Goal: Task Accomplishment & Management: Use online tool/utility

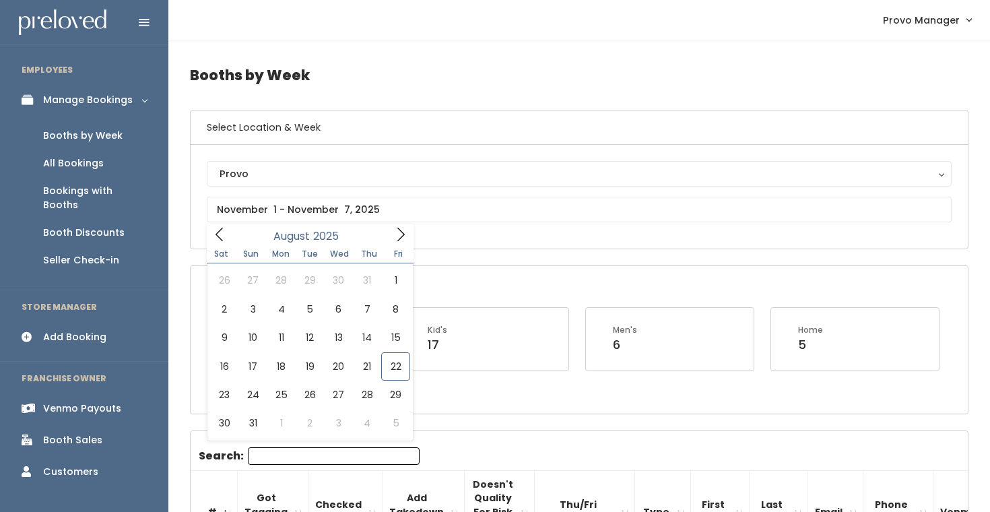
click at [288, 215] on input "text" at bounding box center [579, 210] width 745 height 26
type input "August 16 to August 22"
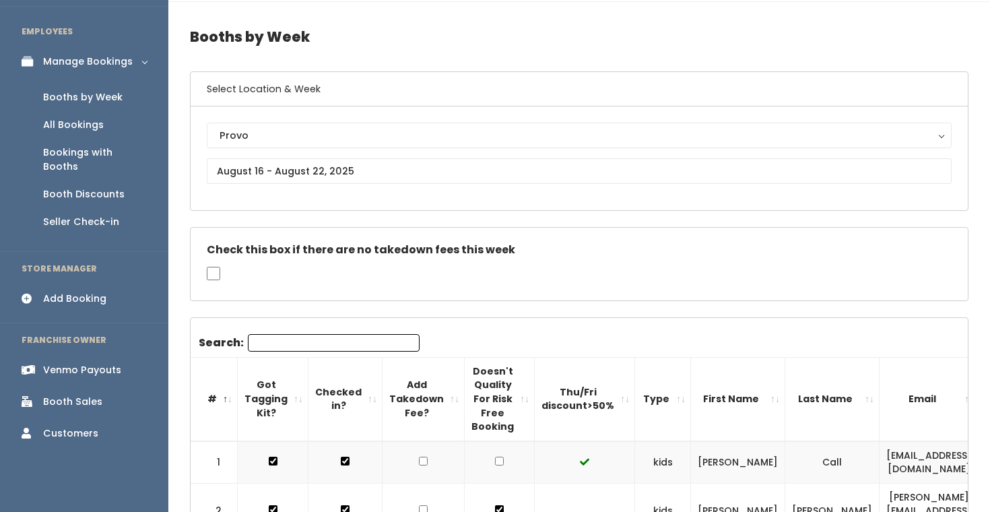
scroll to position [107, 0]
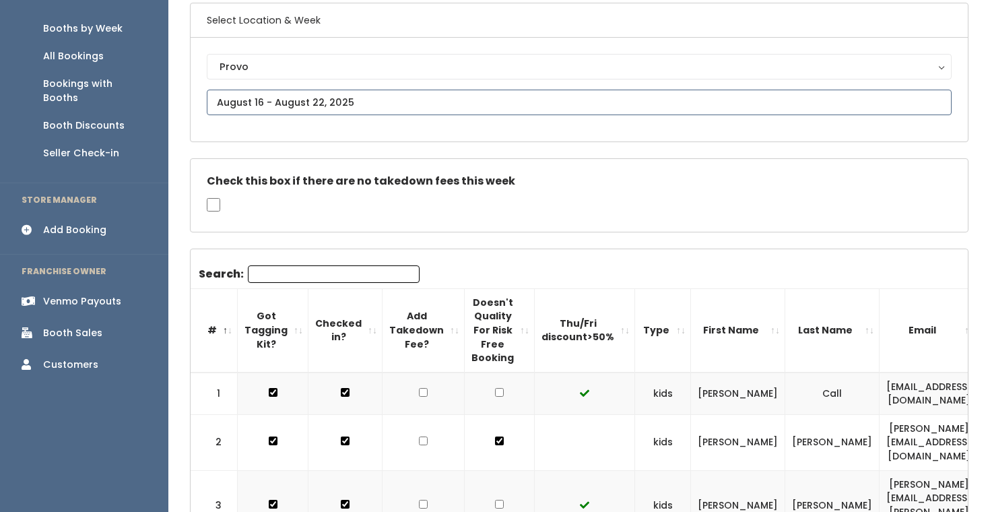
click at [281, 100] on input "text" at bounding box center [579, 103] width 745 height 26
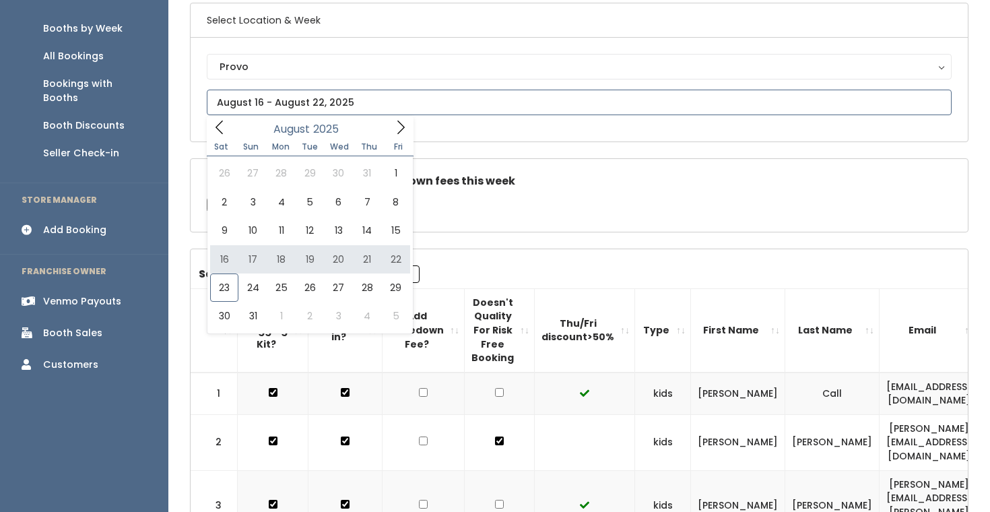
type input "[DATE] to [DATE]"
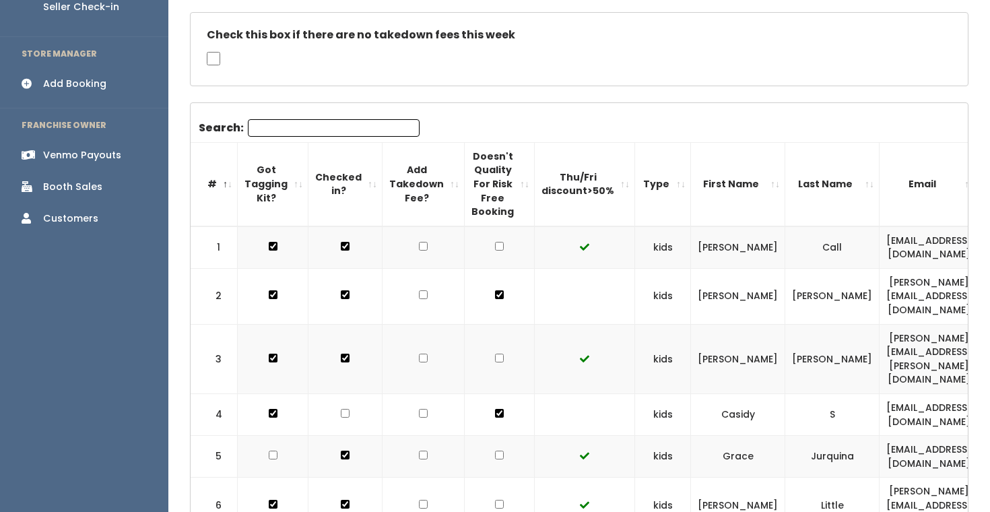
scroll to position [244, 0]
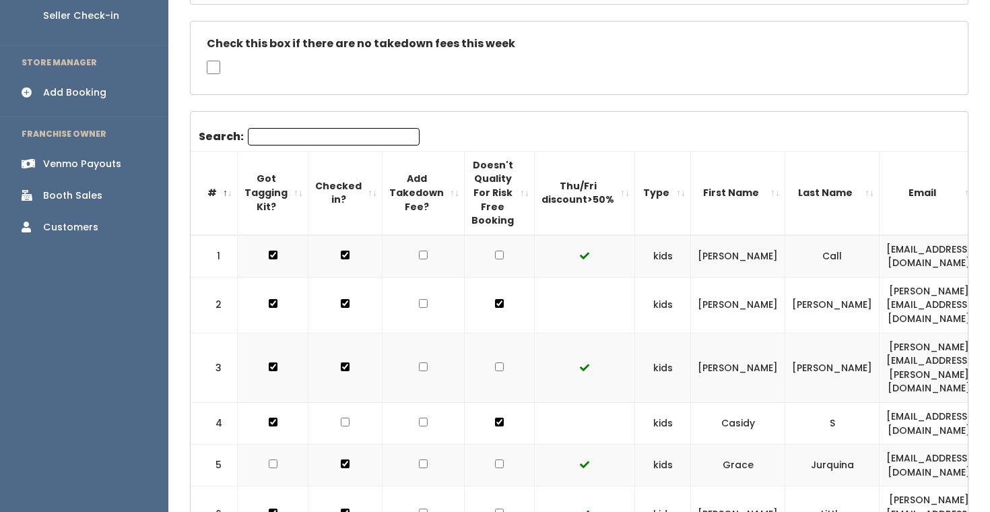
click at [495, 258] on input "checkbox" at bounding box center [499, 255] width 9 height 9
checkbox input "true"
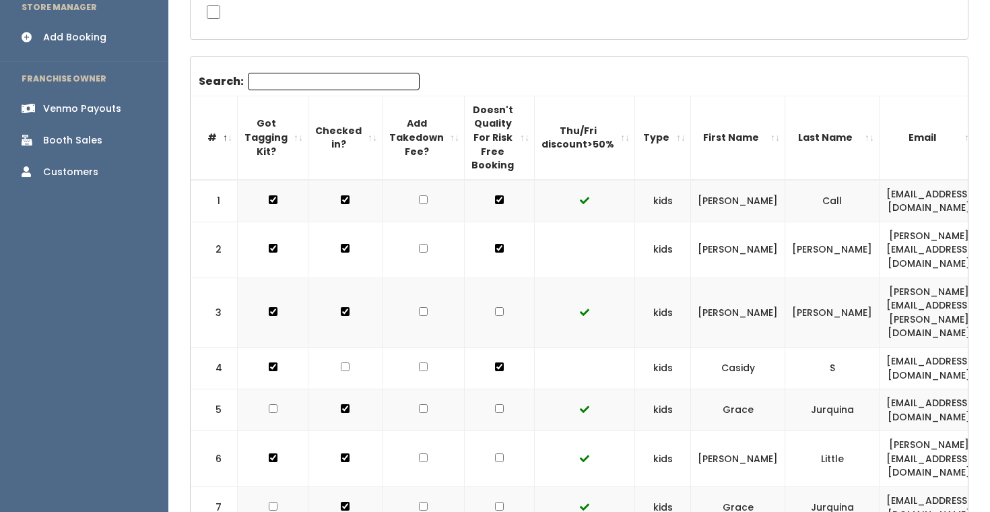
scroll to position [354, 0]
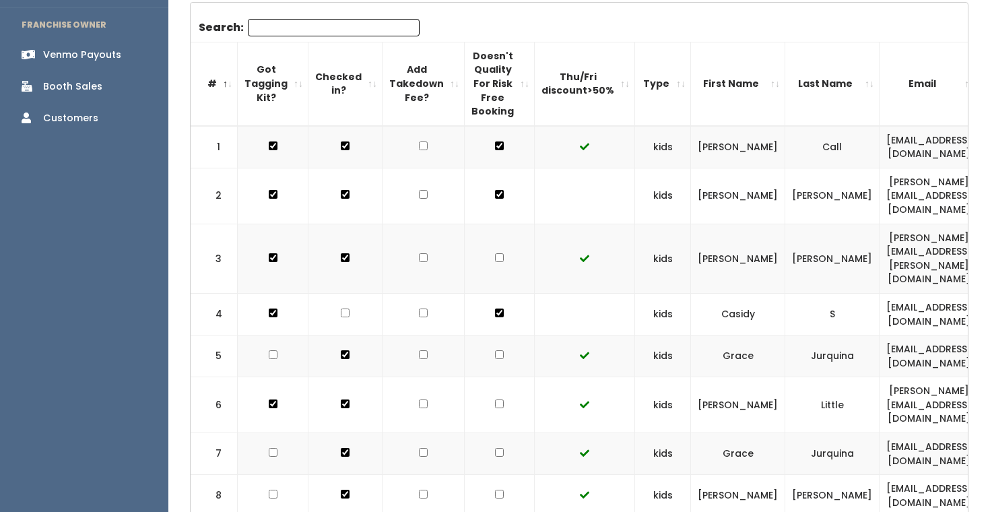
click at [495, 199] on input "checkbox" at bounding box center [499, 194] width 9 height 9
checkbox input "true"
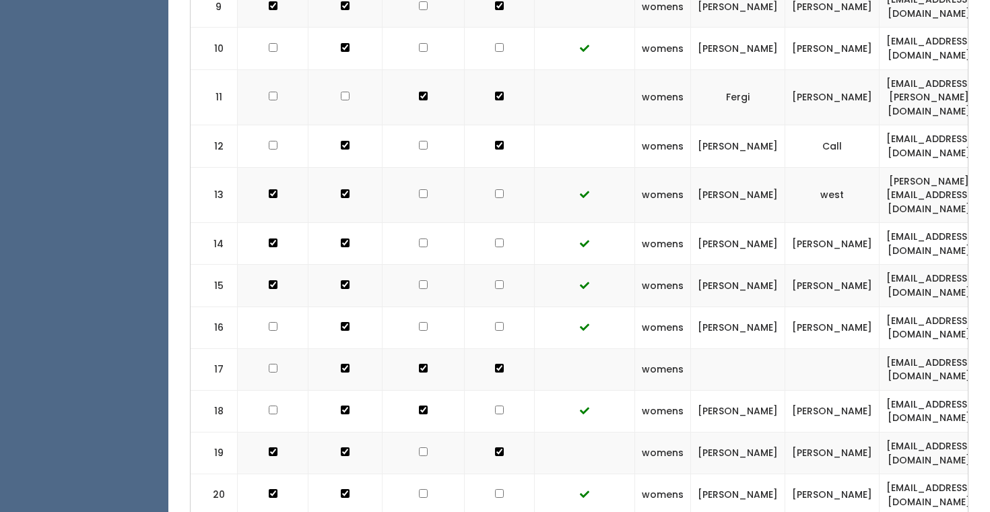
scroll to position [906, 0]
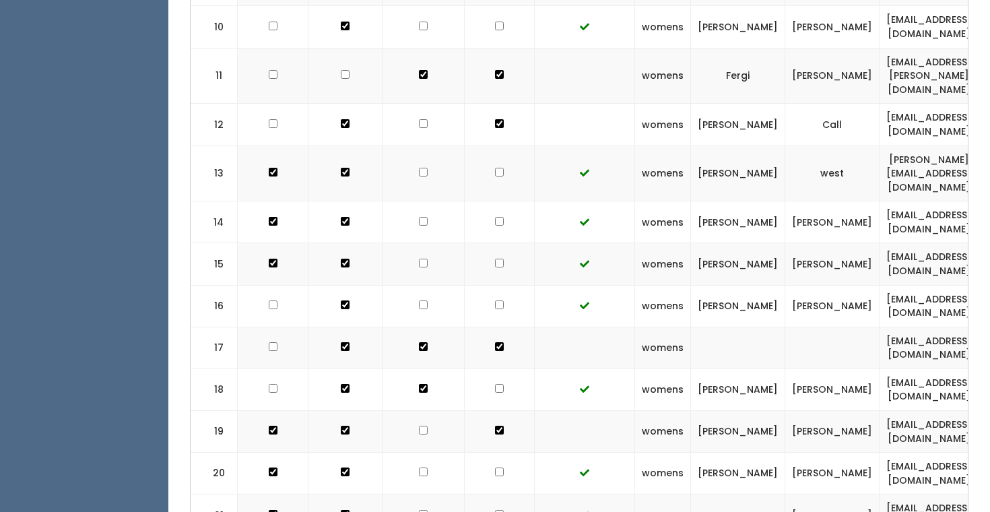
checkbox input "true"
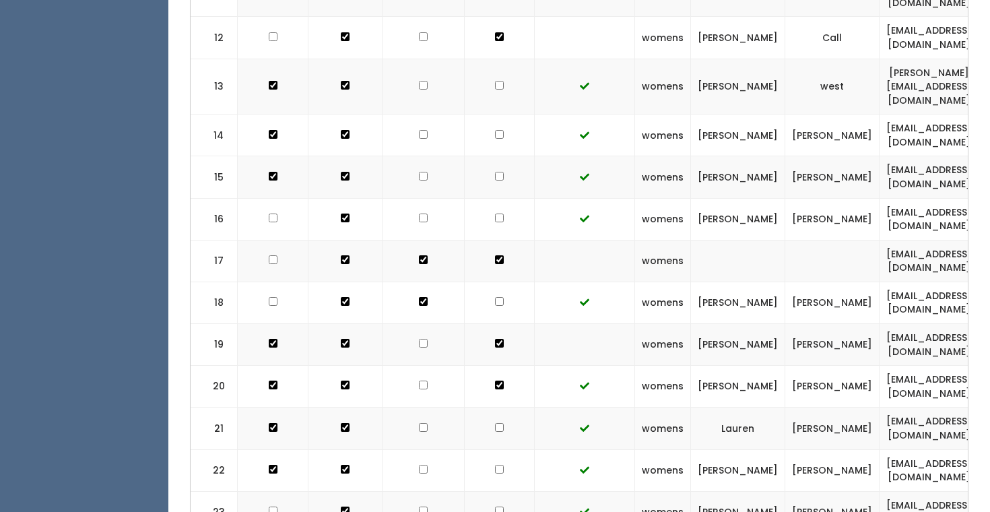
scroll to position [997, 0]
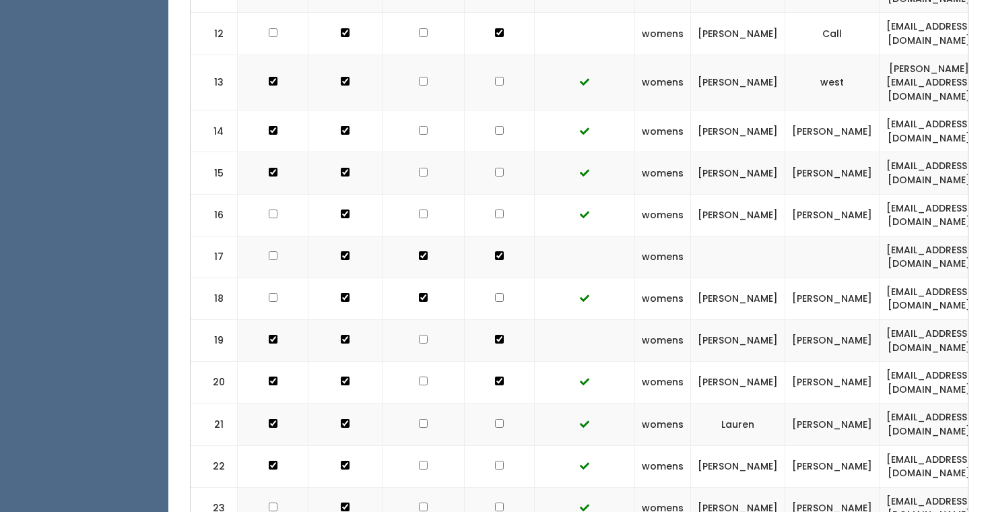
checkbox input "true"
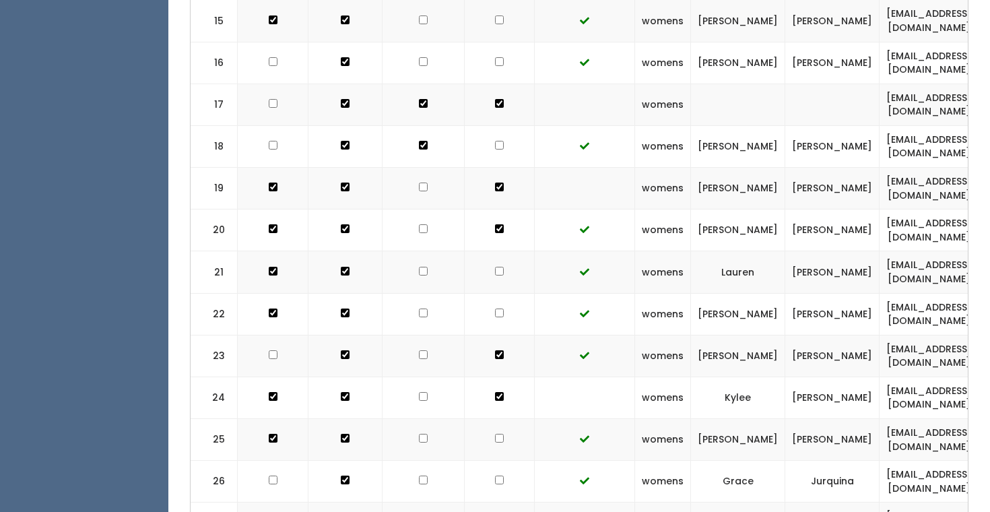
scroll to position [1150, 0]
checkbox input "true"
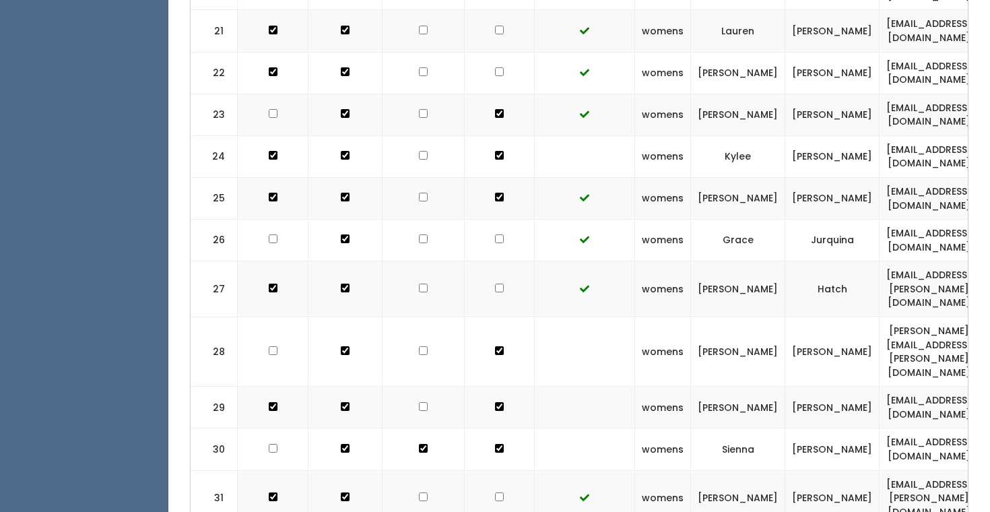
scroll to position [1393, 0]
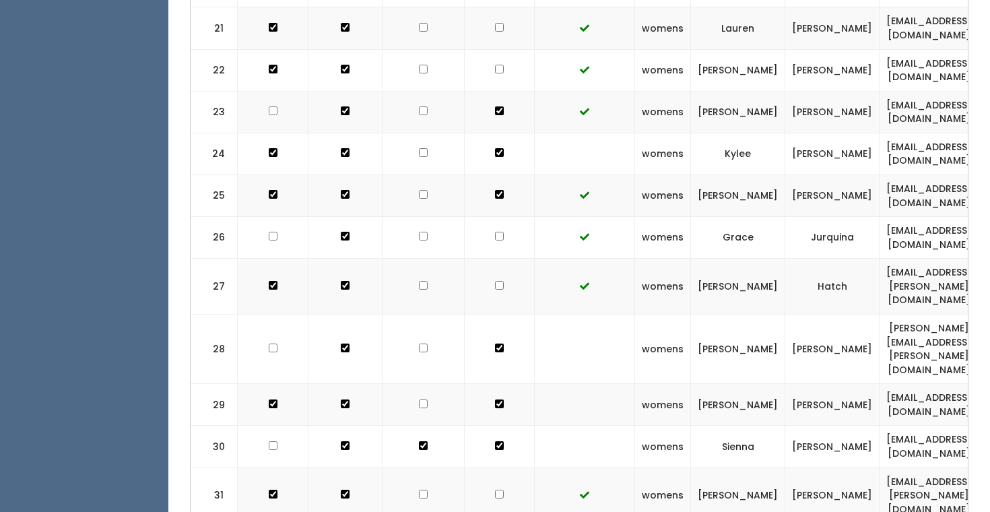
checkbox input "true"
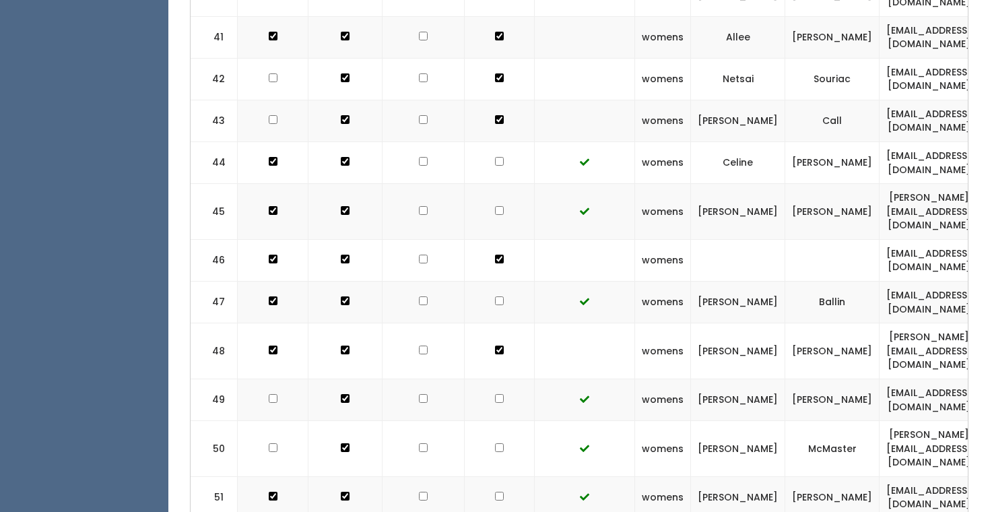
scroll to position [2329, 0]
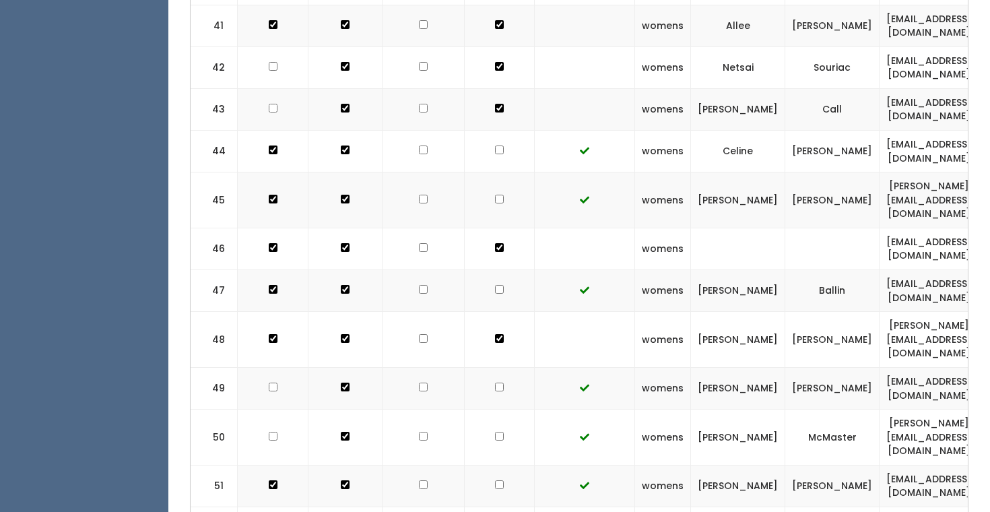
checkbox input "true"
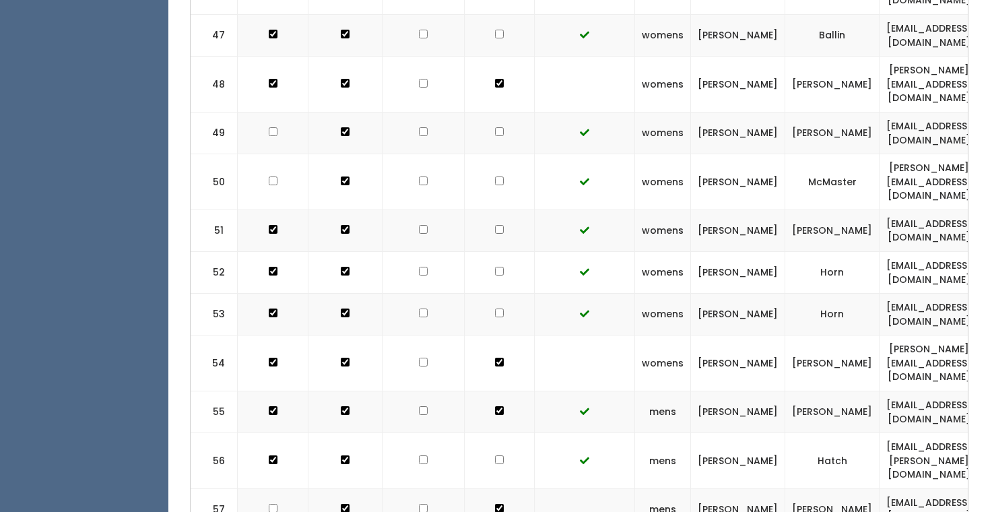
scroll to position [2585, 0]
checkbox input "true"
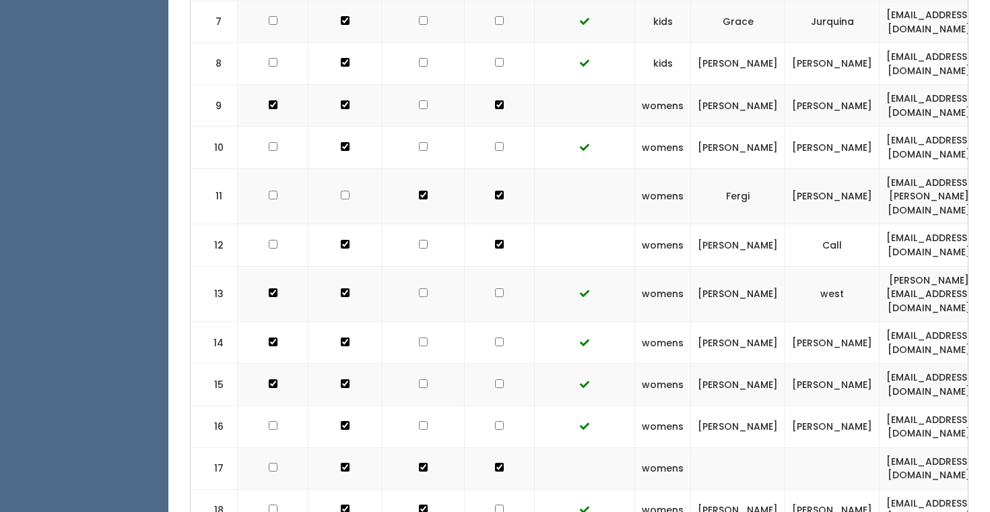
scroll to position [0, 0]
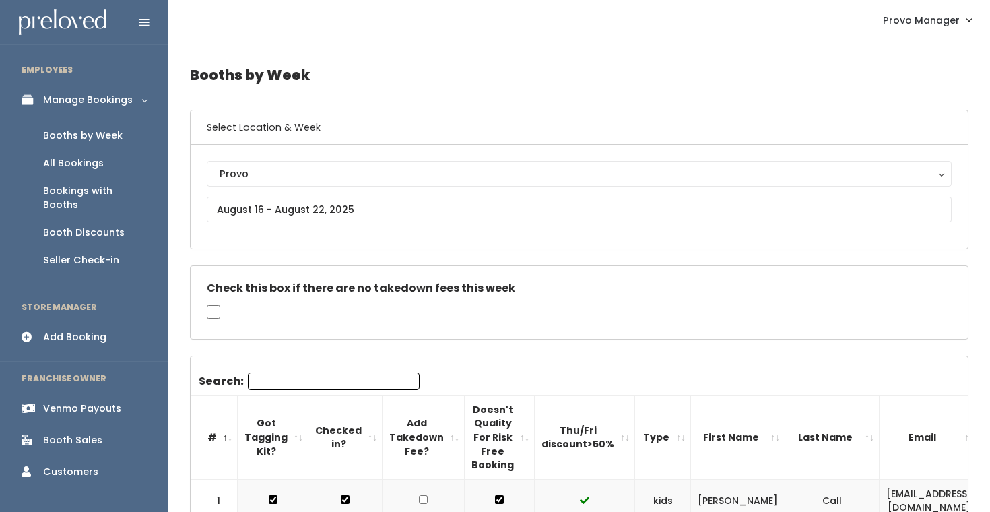
click at [83, 401] on div "Venmo Payouts" at bounding box center [82, 408] width 78 height 14
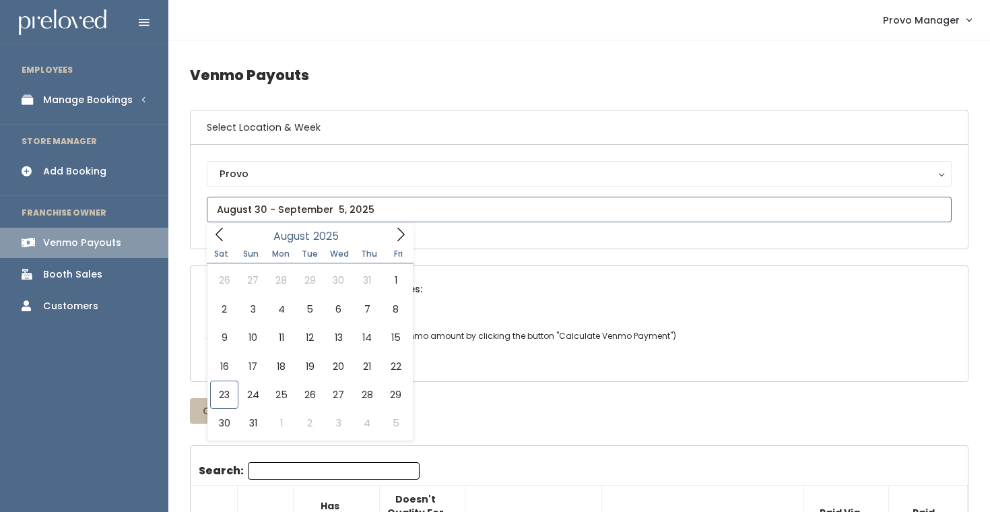
click at [250, 211] on input "text" at bounding box center [579, 210] width 745 height 26
type input "August 16 to August 22"
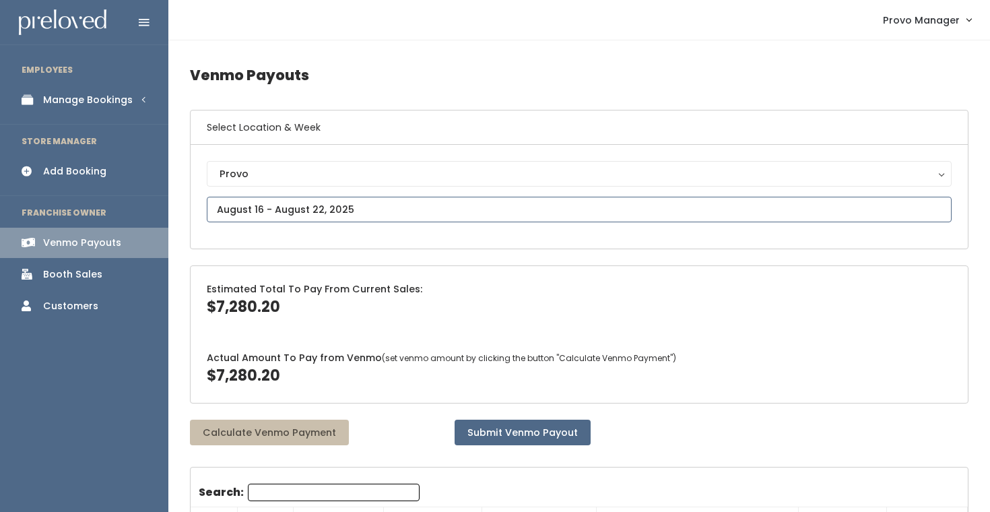
click at [247, 211] on input "text" at bounding box center [579, 210] width 745 height 26
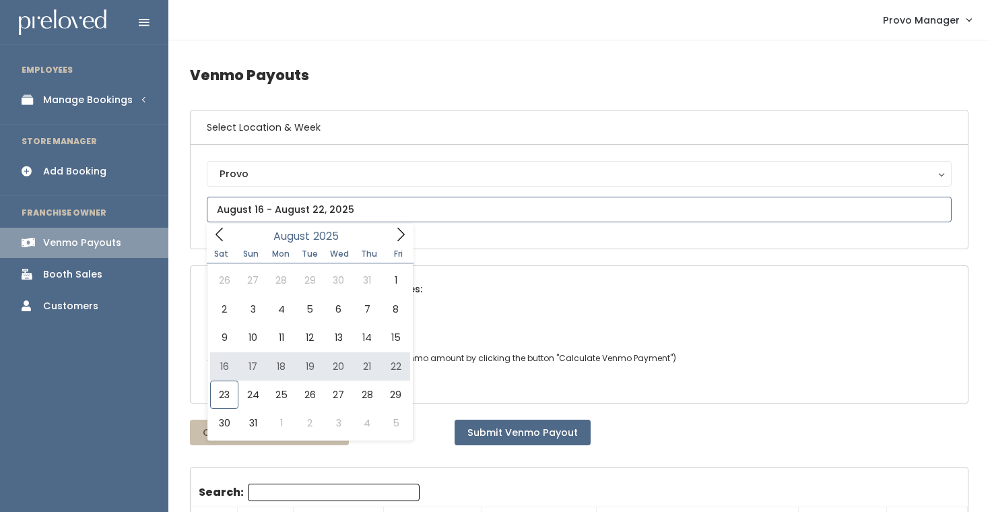
type input "August 16 to August 22"
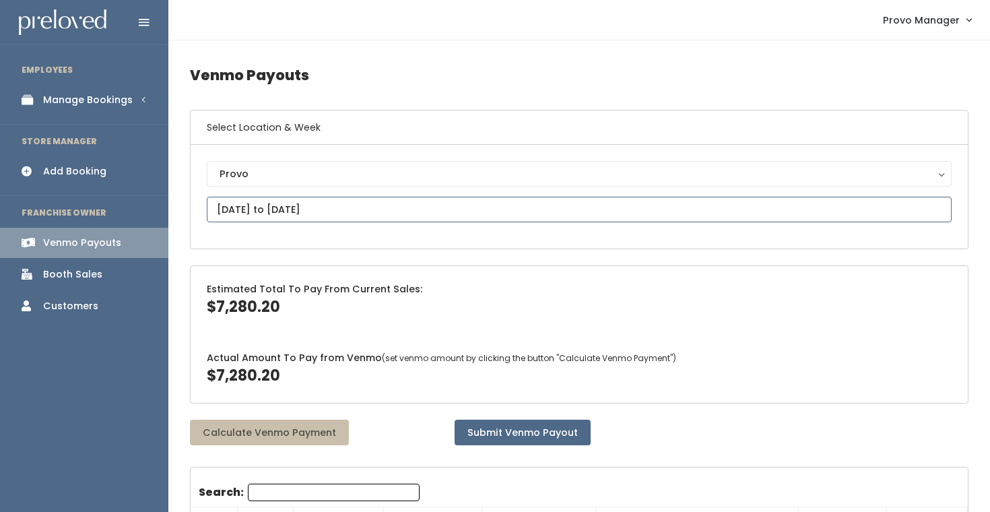
scroll to position [11, 0]
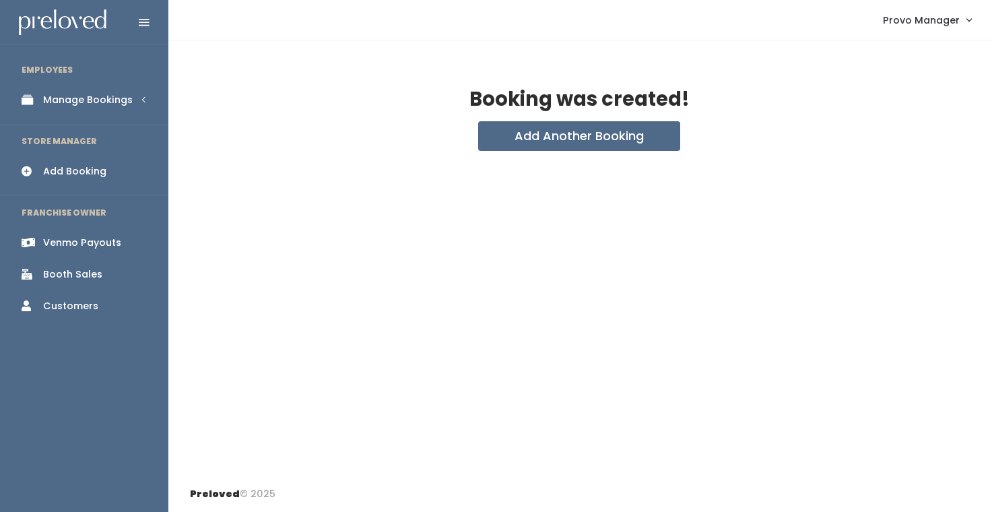
click at [139, 104] on link "Manage Bookings" at bounding box center [84, 100] width 168 height 30
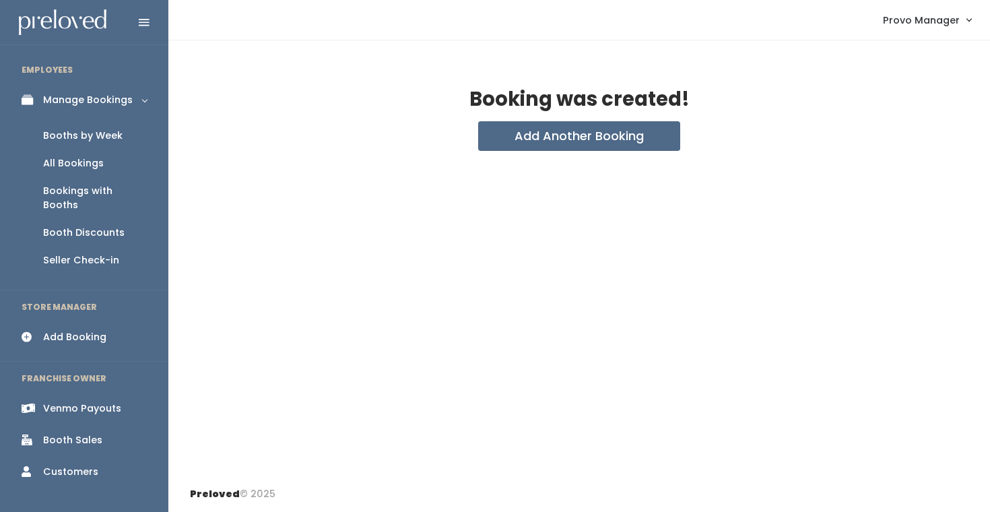
click at [112, 129] on div "Booths by Week" at bounding box center [82, 136] width 79 height 14
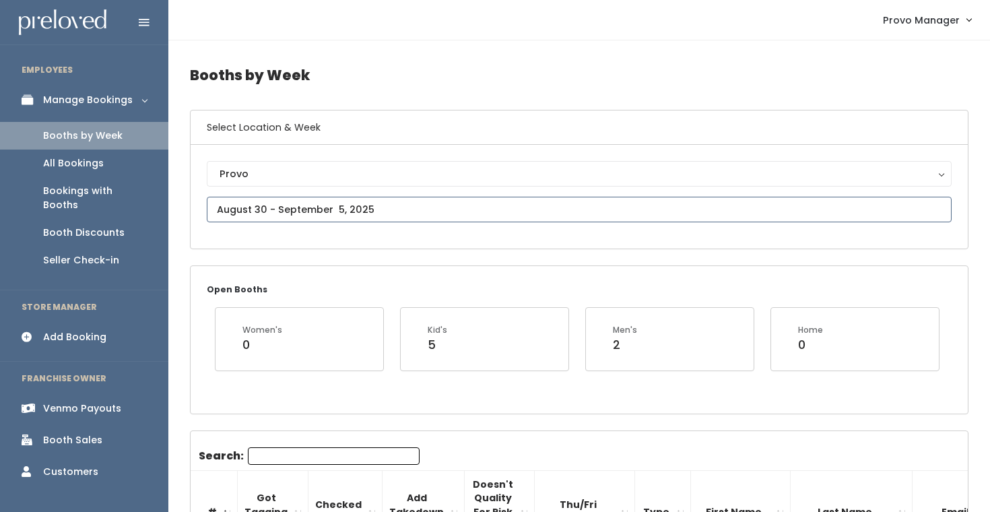
click at [306, 205] on input "text" at bounding box center [579, 210] width 745 height 26
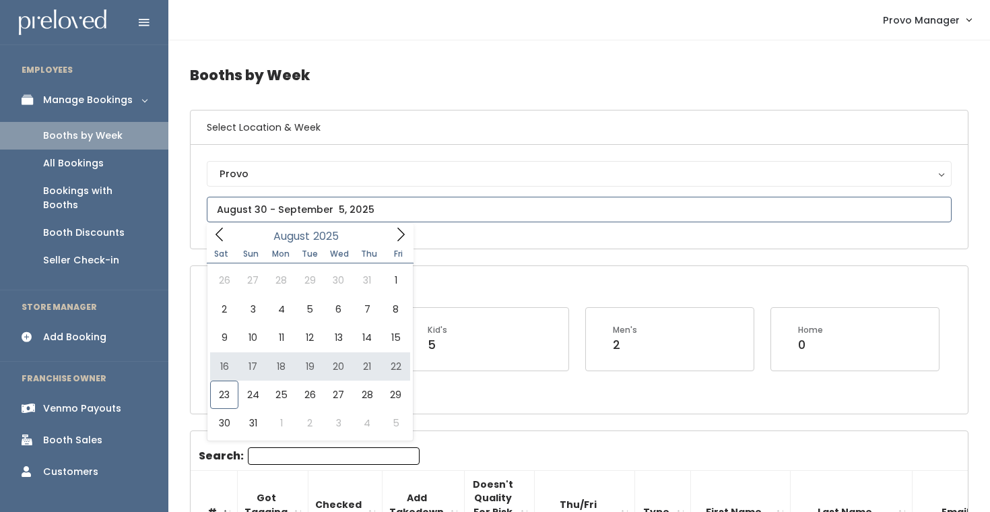
type input "August 16 to August 22"
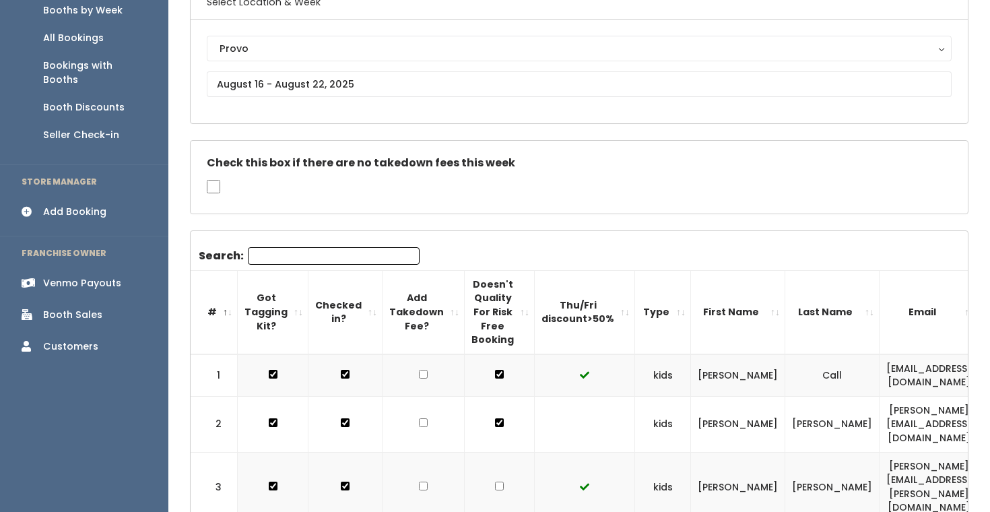
scroll to position [224, 0]
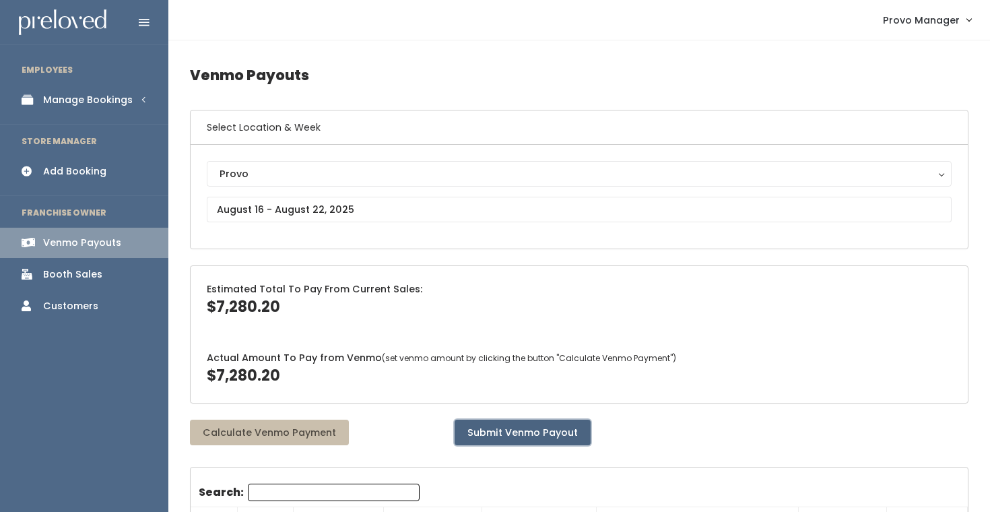
click at [468, 432] on button "Submit Venmo Payout" at bounding box center [523, 433] width 136 height 26
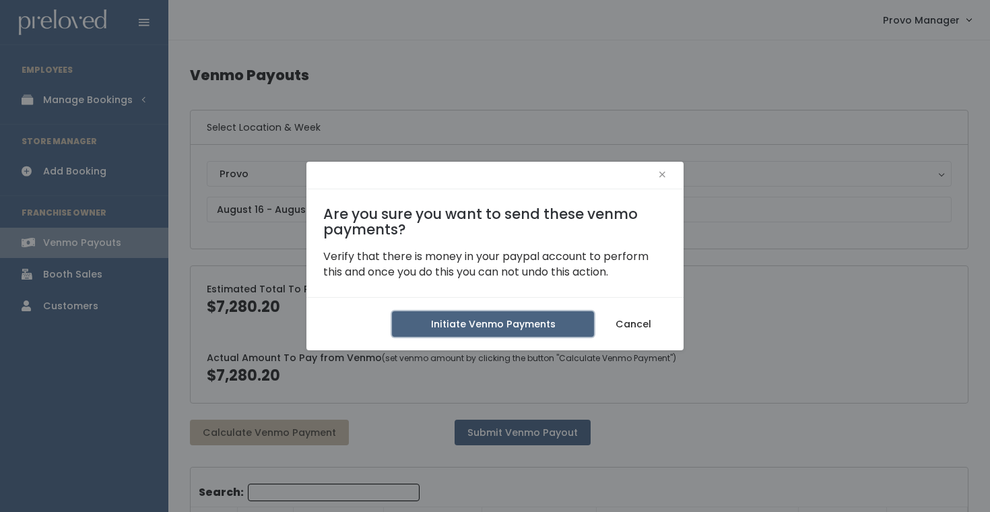
click at [444, 327] on button "Initiate Venmo Payments" at bounding box center [493, 324] width 202 height 26
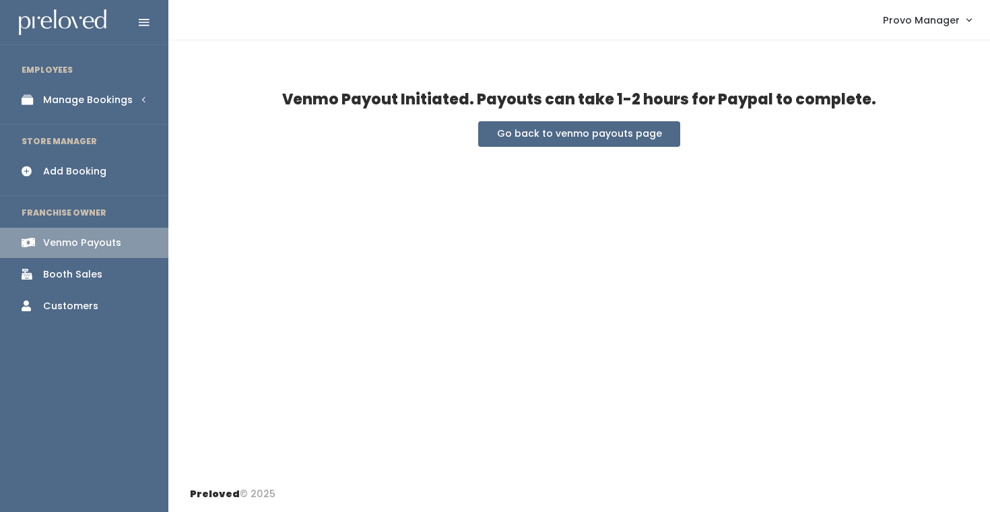
click at [85, 93] on div "Manage Bookings" at bounding box center [88, 100] width 90 height 14
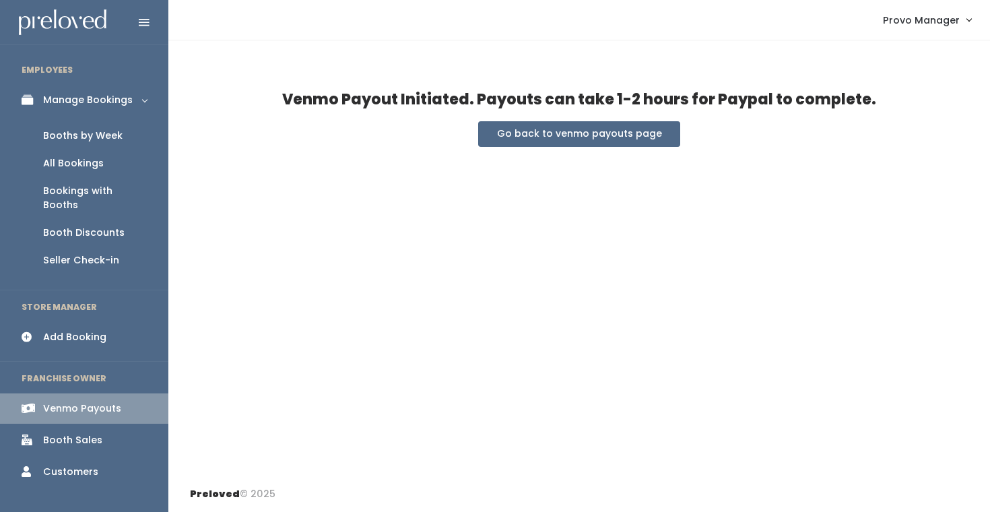
click at [79, 132] on div "Booths by Week" at bounding box center [82, 136] width 79 height 14
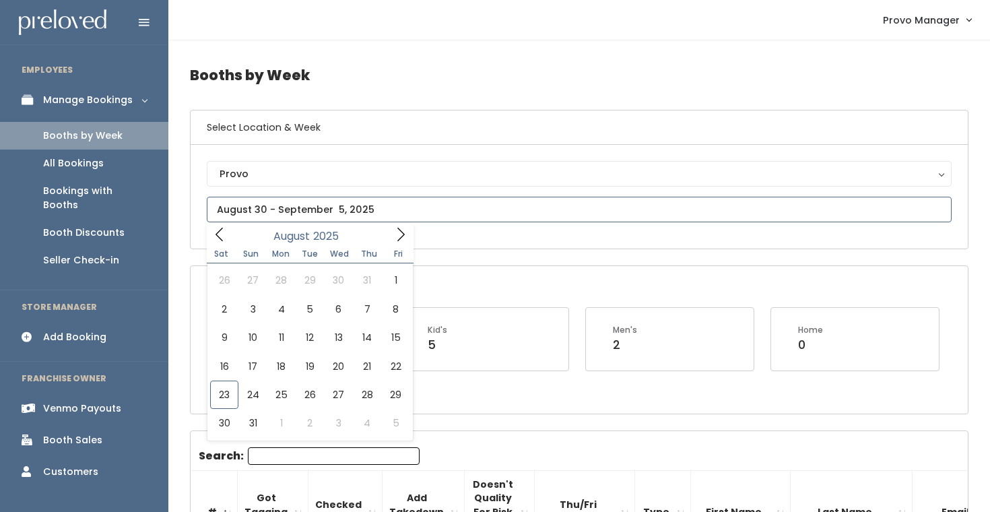
click at [288, 205] on input "text" at bounding box center [579, 210] width 745 height 26
type input "[DATE] to [DATE]"
